Goal: Task Accomplishment & Management: Manage account settings

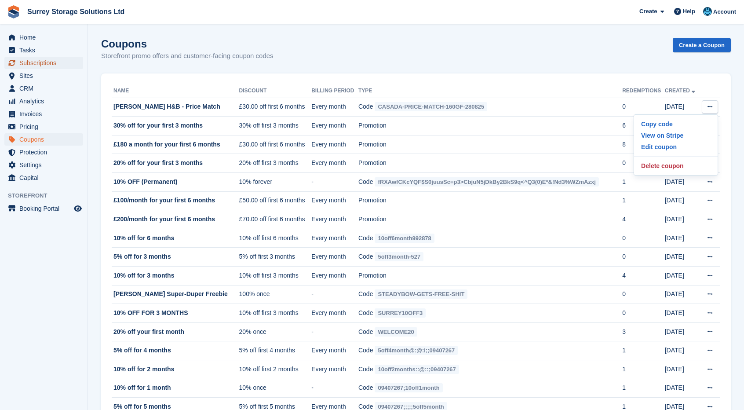
click at [55, 64] on span "Subscriptions" at bounding box center [45, 63] width 53 height 12
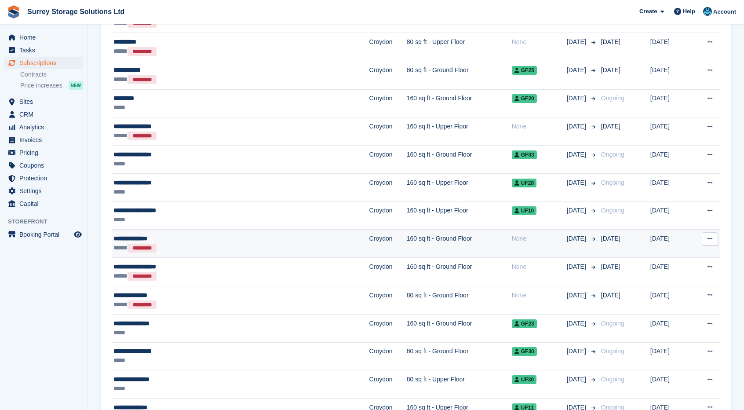
scroll to position [352, 0]
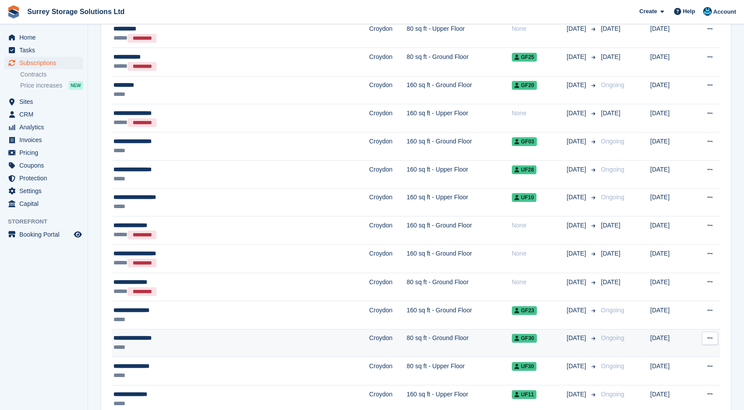
click at [192, 335] on div "**********" at bounding box center [192, 337] width 158 height 9
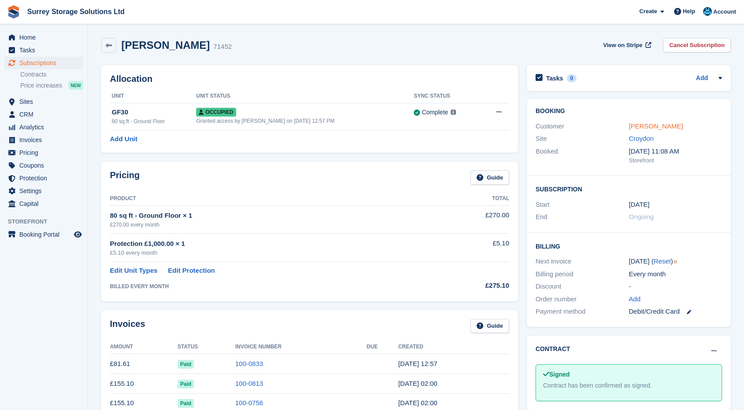
click at [680, 126] on link "Nicola Pinnington" at bounding box center [656, 125] width 54 height 7
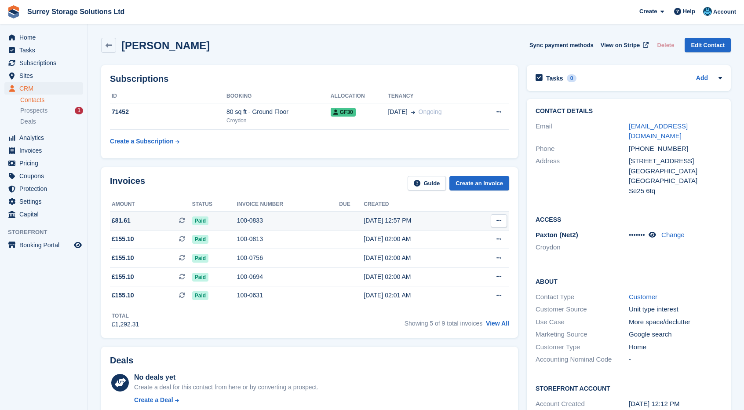
click at [302, 219] on div "100-0833" at bounding box center [288, 220] width 102 height 9
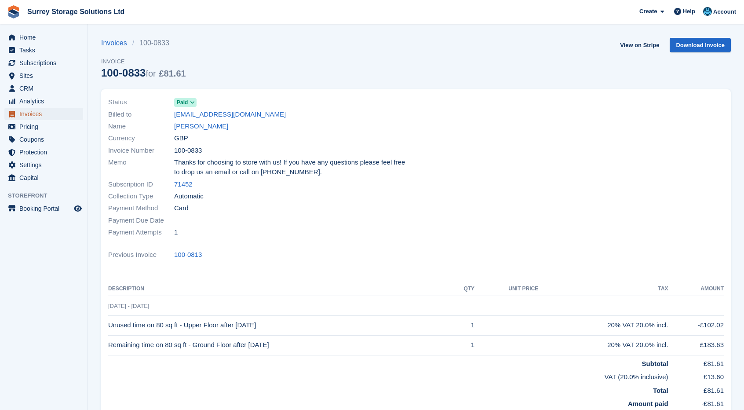
click at [36, 115] on span "Invoices" at bounding box center [45, 114] width 53 height 12
click at [193, 129] on link "[PERSON_NAME]" at bounding box center [201, 126] width 54 height 10
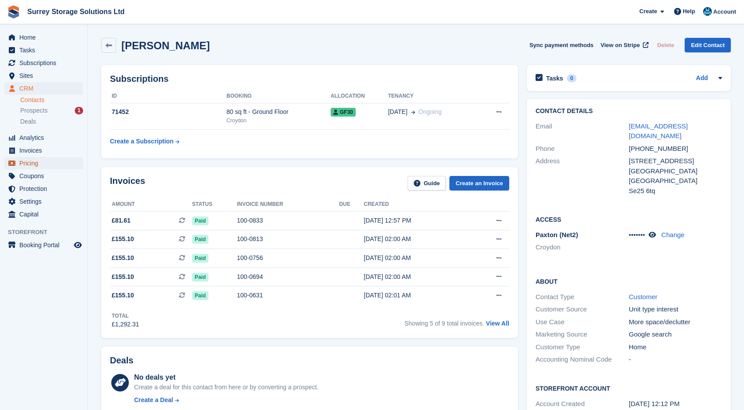
click at [57, 167] on span "Pricing" at bounding box center [45, 163] width 53 height 12
